Goal: Find specific page/section: Find specific page/section

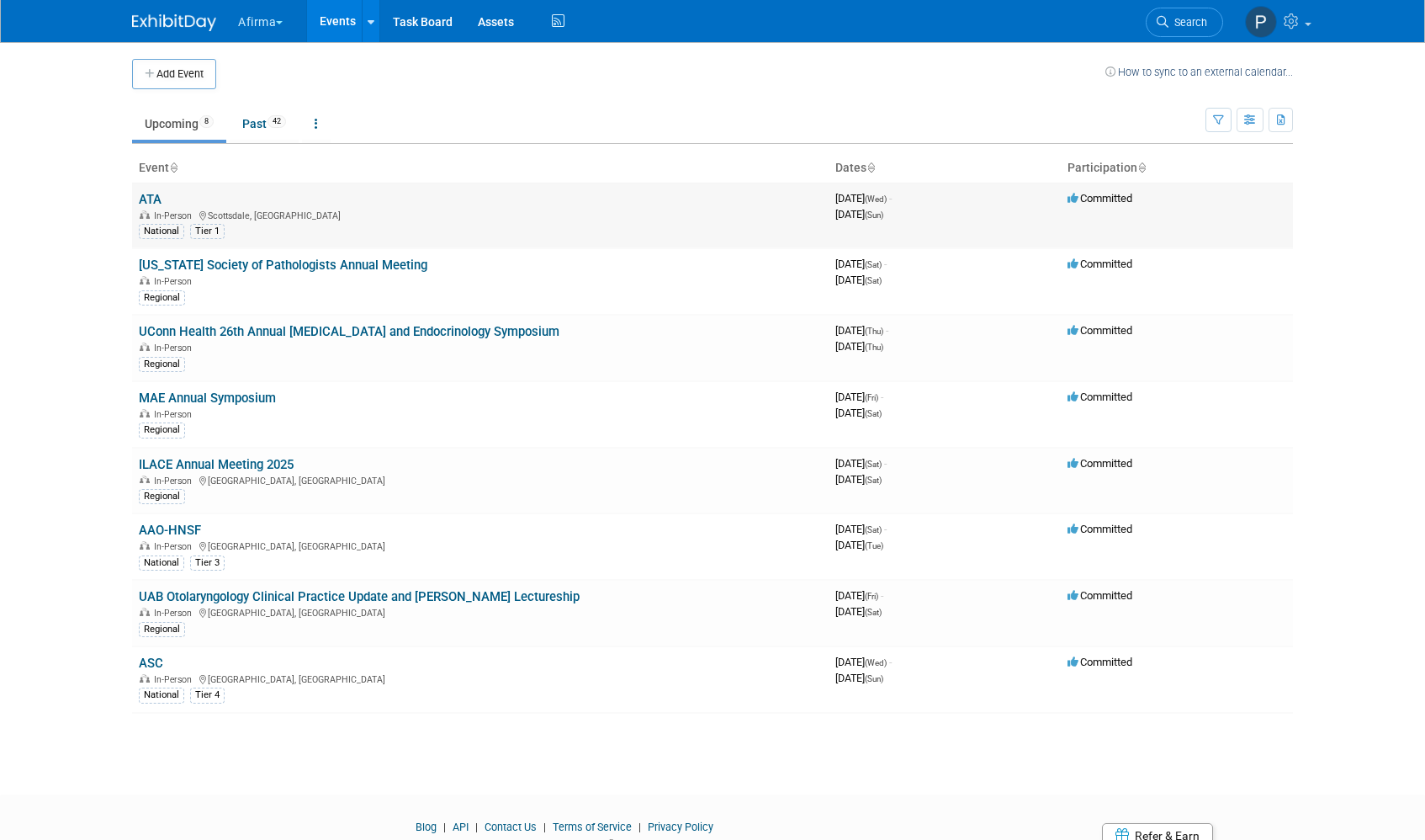
click at [153, 211] on span "In-Person" at bounding box center [169, 216] width 60 height 11
click at [154, 198] on link "ATA" at bounding box center [150, 199] width 23 height 15
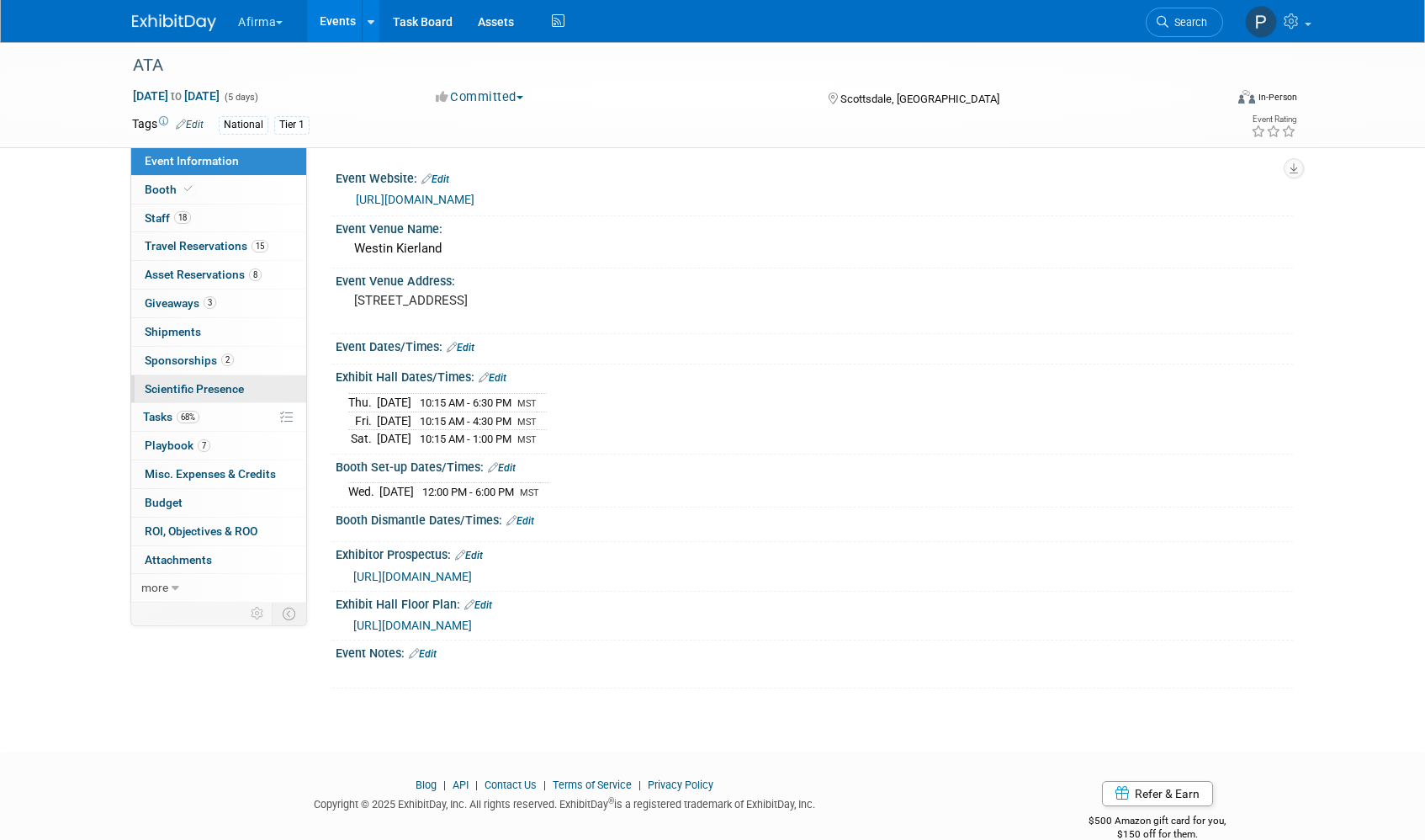
click at [186, 396] on link "Scientific Presence" at bounding box center [218, 389] width 175 height 27
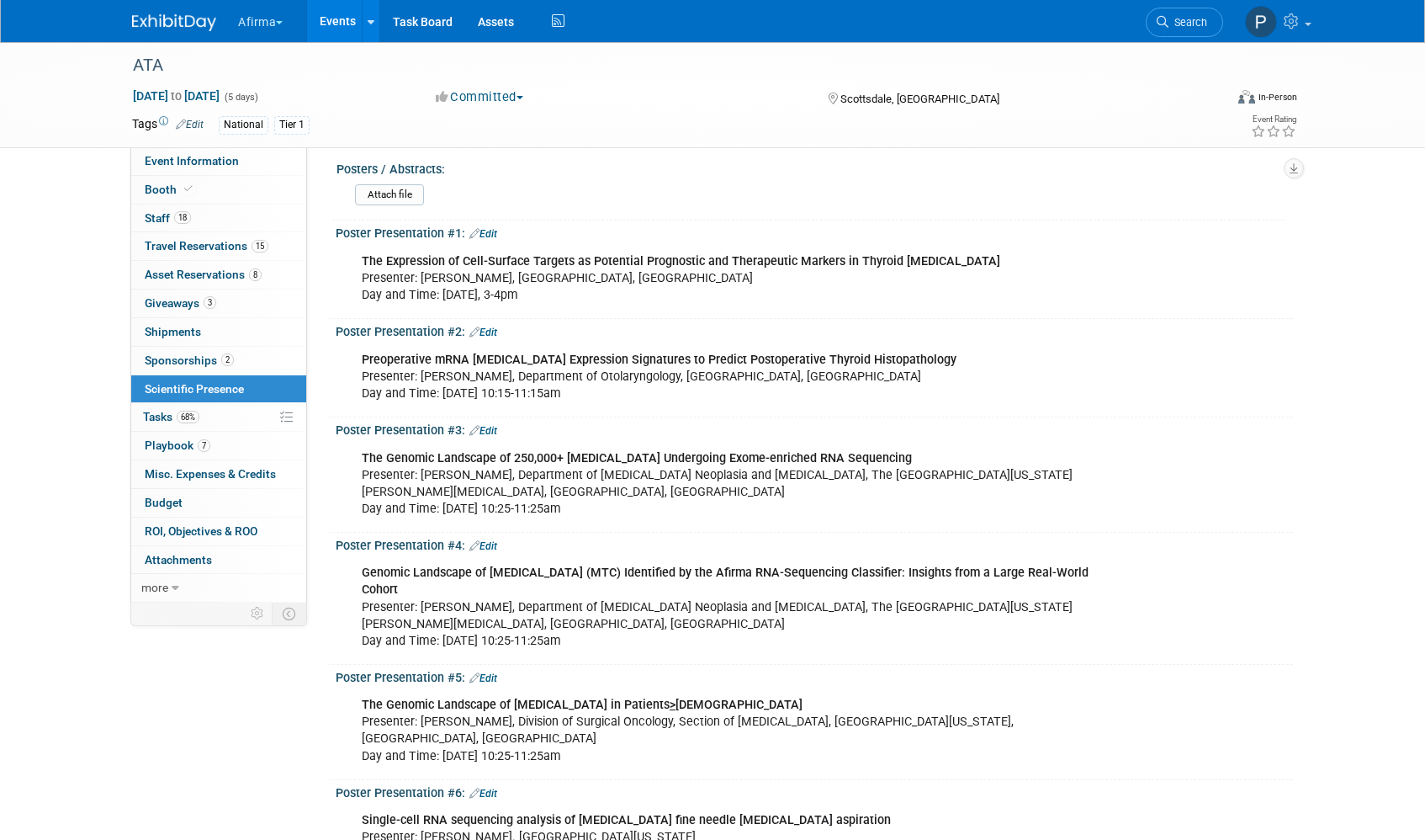
scroll to position [21, 0]
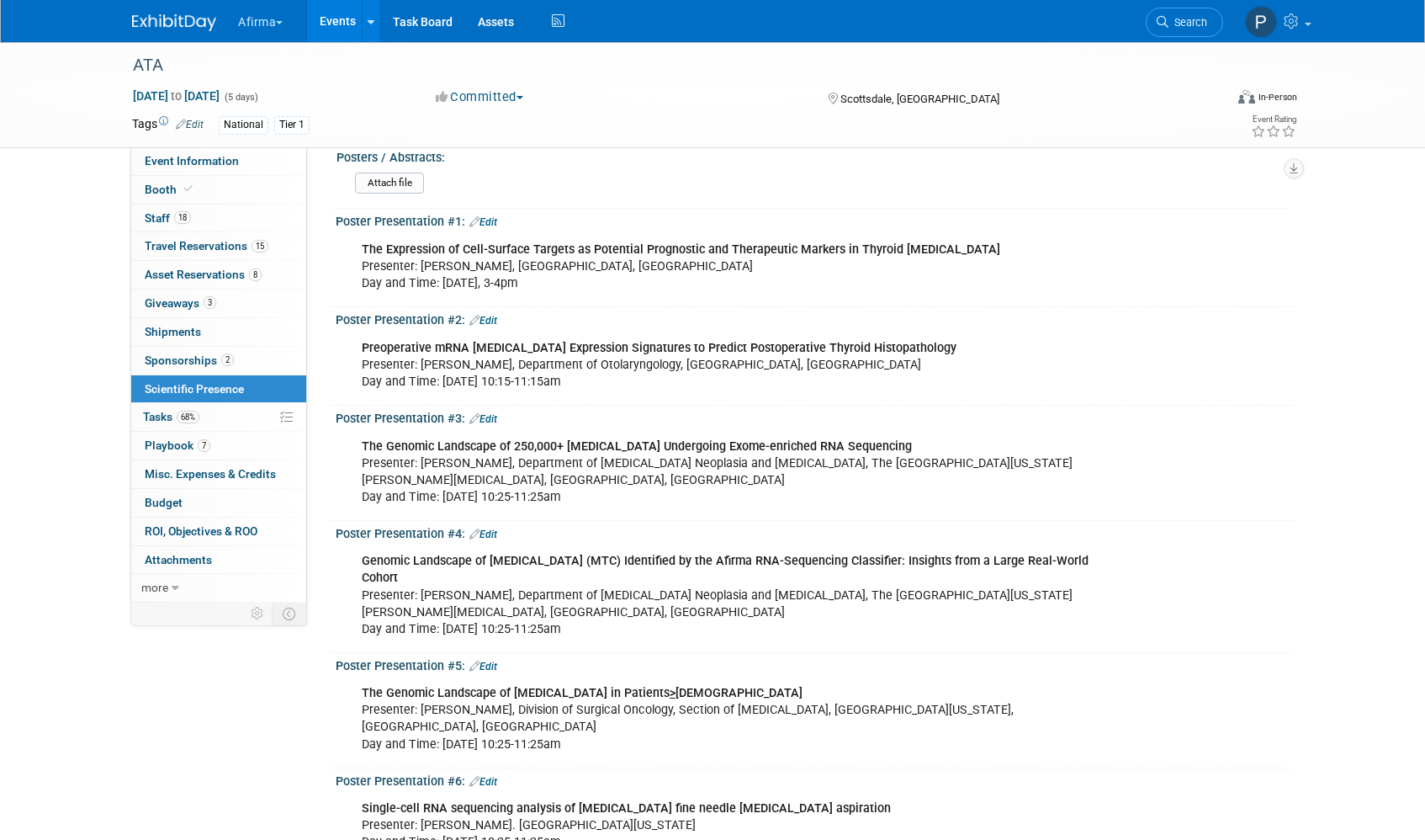
drag, startPoint x: 363, startPoint y: 247, endPoint x: 630, endPoint y: 304, distance: 273.0
click at [624, 290] on div "The Expression of Cell-Surface Targets as Potential Prognostic and Therapeutic …" at bounding box center [729, 266] width 758 height 67
click at [1061, 281] on div "The Expression of Cell-Surface Targets as Potential Prognostic and Therapeutic …" at bounding box center [729, 266] width 758 height 67
click at [559, 279] on div "The Expression of Cell-Surface Targets as Potential Prognostic and Therapeutic …" at bounding box center [729, 266] width 758 height 67
click at [557, 282] on div "The Expression of Cell-Surface Targets as Potential Prognostic and Therapeutic …" at bounding box center [729, 266] width 758 height 67
